Goal: Task Accomplishment & Management: Manage account settings

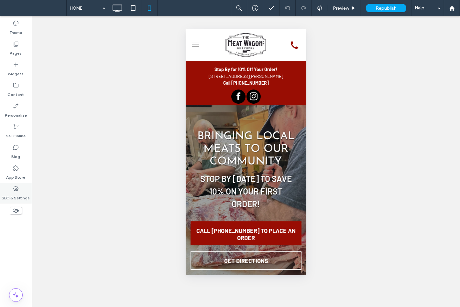
click at [10, 189] on div "SEO & Settings" at bounding box center [16, 193] width 32 height 21
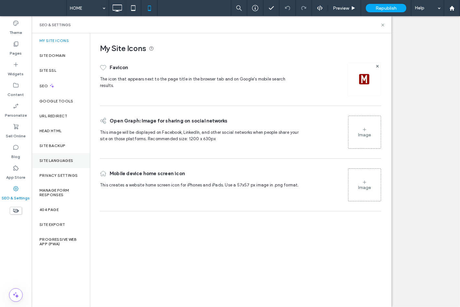
click at [52, 157] on div "Site Languages" at bounding box center [61, 160] width 58 height 15
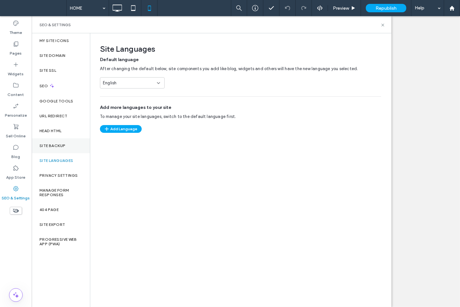
click at [52, 149] on div "Site Backup" at bounding box center [61, 145] width 58 height 15
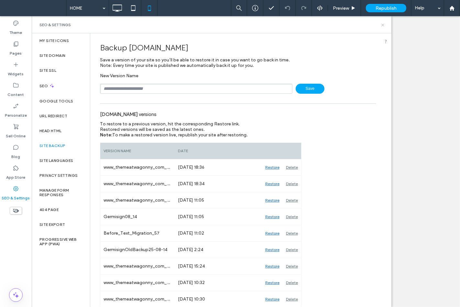
click at [381, 27] on icon at bounding box center [382, 25] width 5 height 5
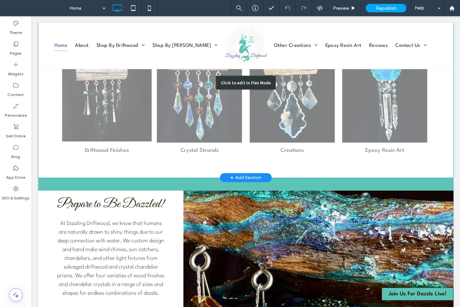
scroll to position [503, 0]
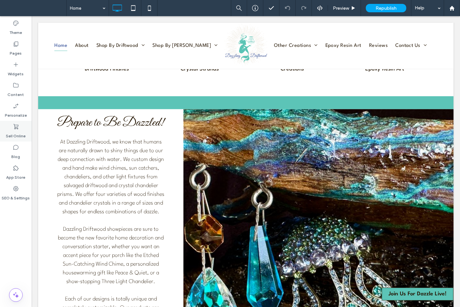
click at [11, 133] on label "Sell Online" at bounding box center [16, 134] width 20 height 9
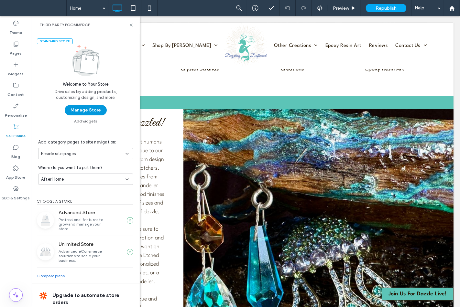
click at [82, 111] on button "Manage Store" at bounding box center [86, 110] width 42 height 10
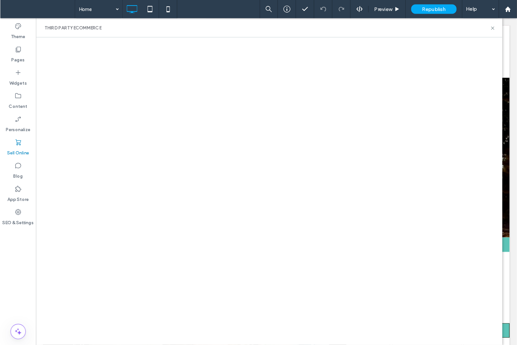
scroll to position [682, 0]
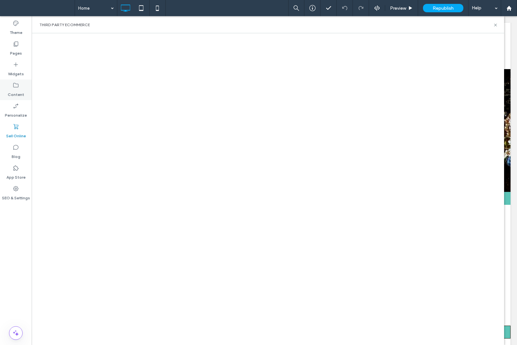
click at [10, 82] on div "Content" at bounding box center [16, 90] width 32 height 21
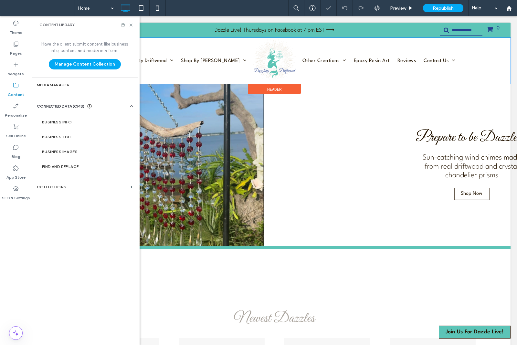
scroll to position [0, 0]
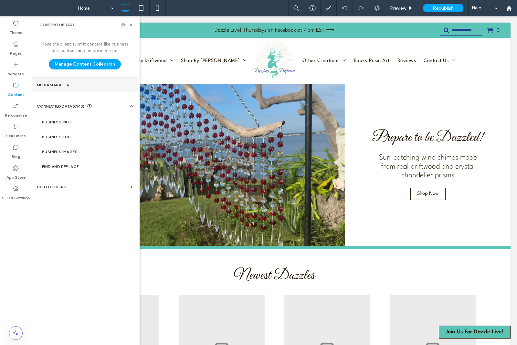
click at [74, 89] on section "Media Manager" at bounding box center [85, 85] width 106 height 15
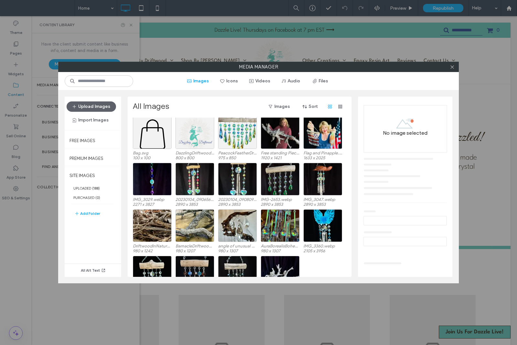
scroll to position [1557, 0]
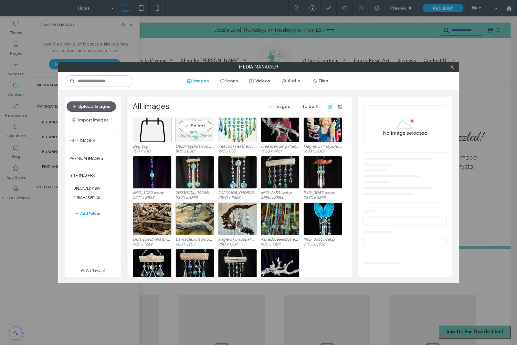
click at [198, 137] on div "Select" at bounding box center [194, 126] width 39 height 33
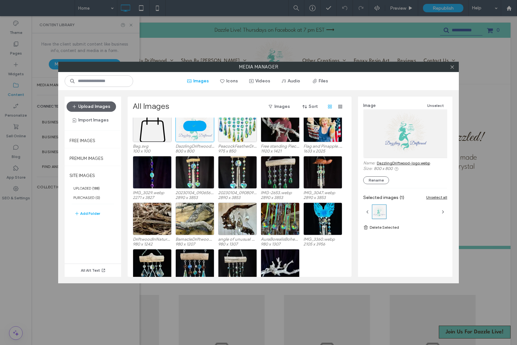
click at [383, 163] on link "DazzlingDriftwood-logo.webp" at bounding box center [403, 163] width 53 height 5
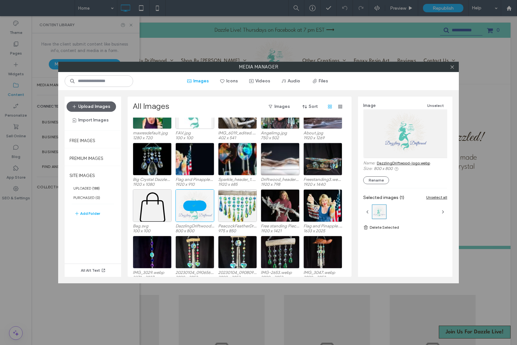
scroll to position [1476, 0]
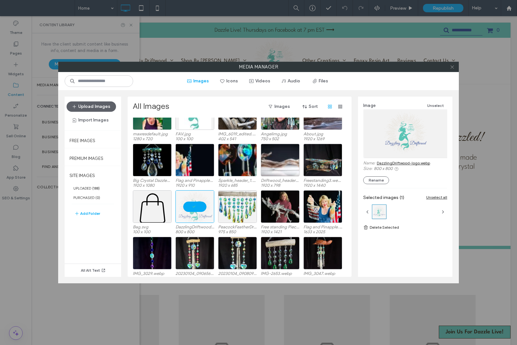
drag, startPoint x: 453, startPoint y: 69, endPoint x: 450, endPoint y: 68, distance: 3.2
click at [453, 68] on icon at bounding box center [452, 67] width 5 height 5
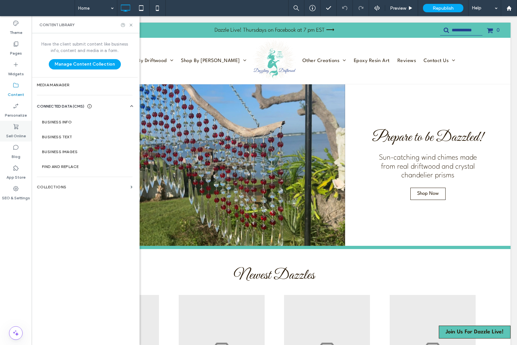
click at [22, 124] on div "Sell Online" at bounding box center [16, 131] width 32 height 21
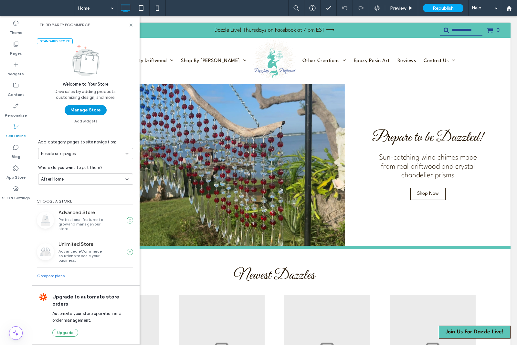
click at [89, 110] on button "Manage Store" at bounding box center [86, 110] width 42 height 10
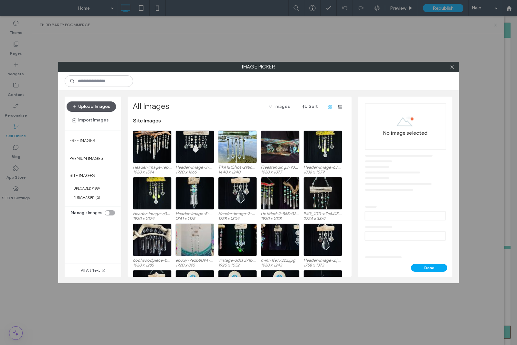
click at [75, 104] on span "button" at bounding box center [75, 107] width 6 height 10
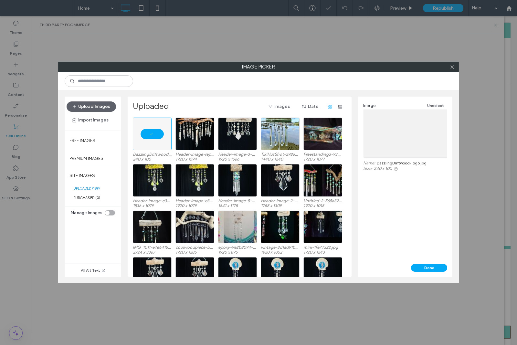
drag, startPoint x: 435, startPoint y: 270, endPoint x: 433, endPoint y: 267, distance: 3.9
click at [433, 267] on button "Done" at bounding box center [429, 268] width 36 height 8
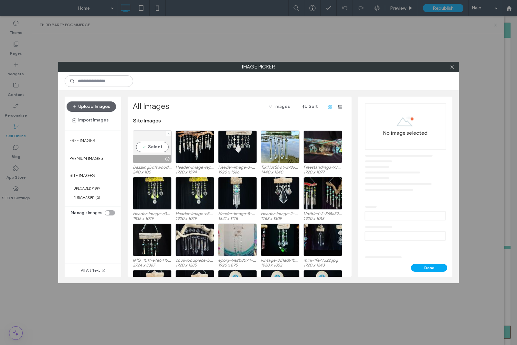
click at [166, 133] on div at bounding box center [168, 133] width 5 height 5
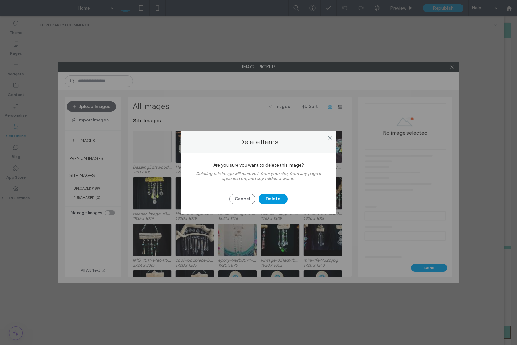
click at [263, 196] on button "Delete" at bounding box center [273, 199] width 29 height 10
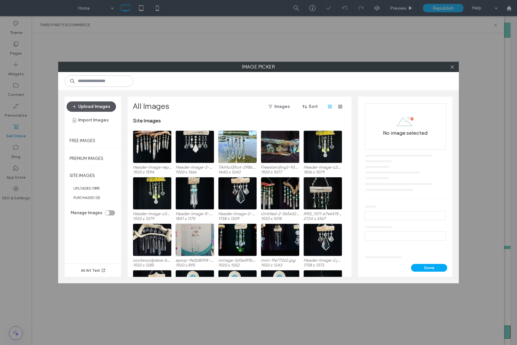
click at [92, 102] on button "Upload Images" at bounding box center [91, 106] width 49 height 10
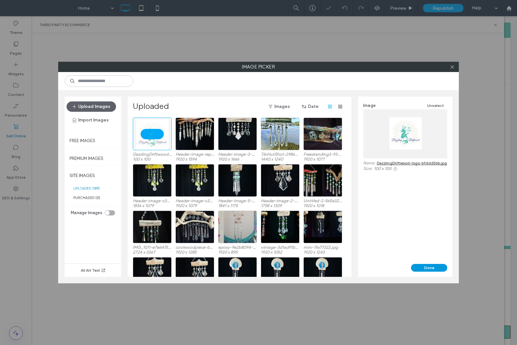
click at [412, 267] on button "Done" at bounding box center [429, 268] width 36 height 8
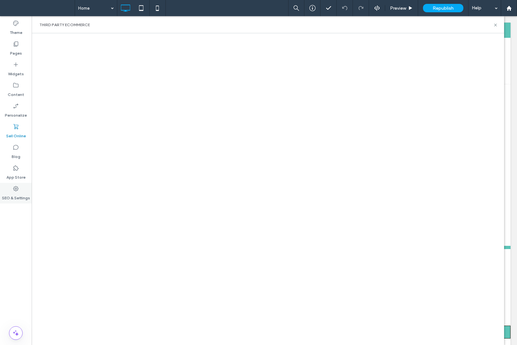
click at [23, 196] on label "SEO & Settings" at bounding box center [16, 196] width 28 height 9
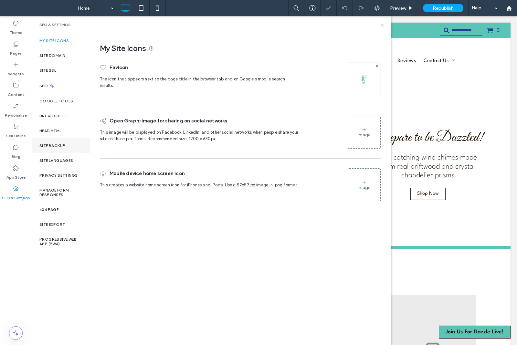
click at [47, 142] on div "Site Backup" at bounding box center [61, 145] width 58 height 15
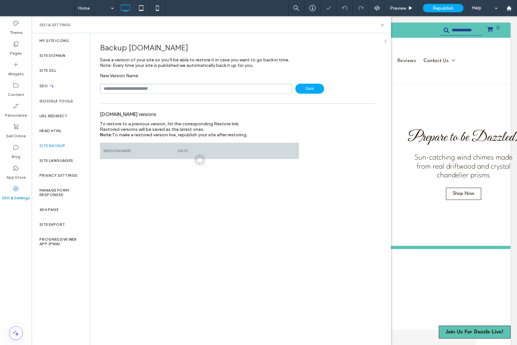
scroll to position [0, 0]
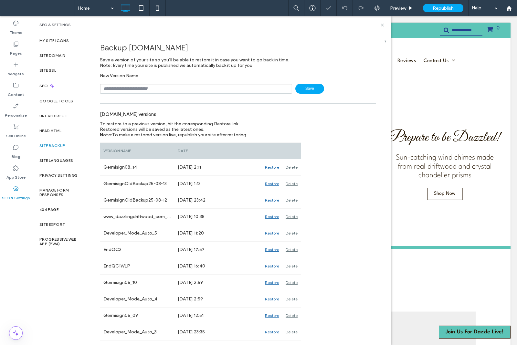
click at [101, 90] on input "text" at bounding box center [196, 89] width 192 height 10
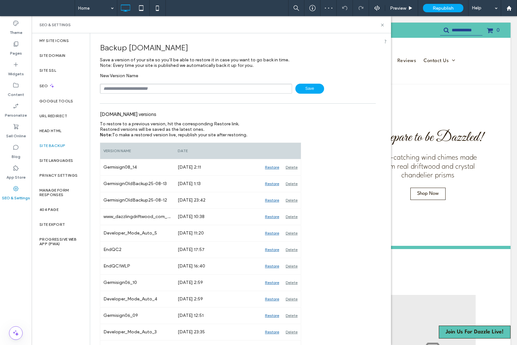
click at [134, 92] on input "text" at bounding box center [196, 89] width 192 height 10
drag, startPoint x: 137, startPoint y: 89, endPoint x: 177, endPoint y: 86, distance: 40.5
click at [177, 86] on input "**********" at bounding box center [196, 89] width 192 height 10
type input "**********"
click at [382, 24] on icon at bounding box center [382, 25] width 5 height 5
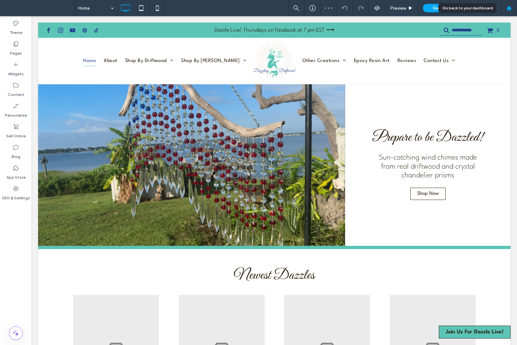
click at [459, 10] on use at bounding box center [508, 7] width 5 height 5
